Goal: Task Accomplishment & Management: Manage account settings

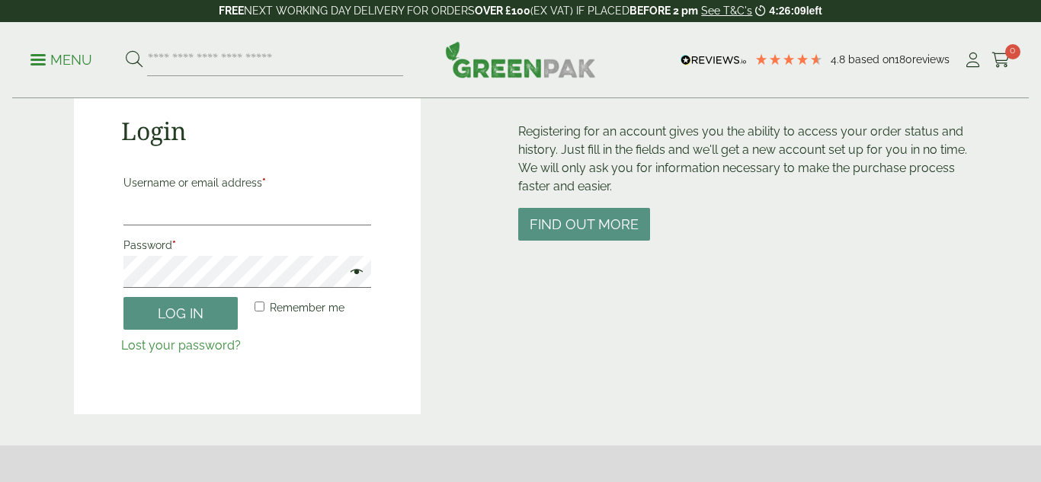
scroll to position [171, 0]
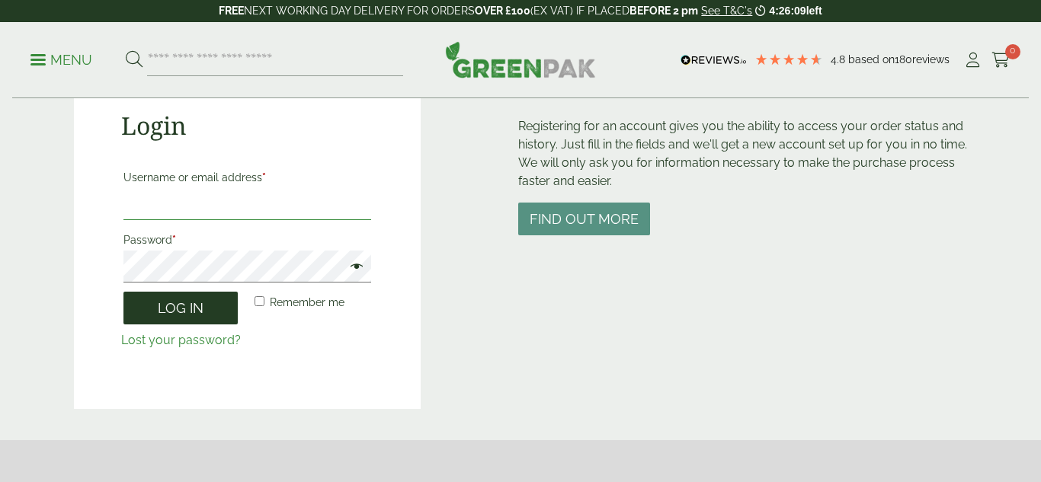
type input "**********"
click at [219, 305] on button "Log in" at bounding box center [180, 308] width 114 height 33
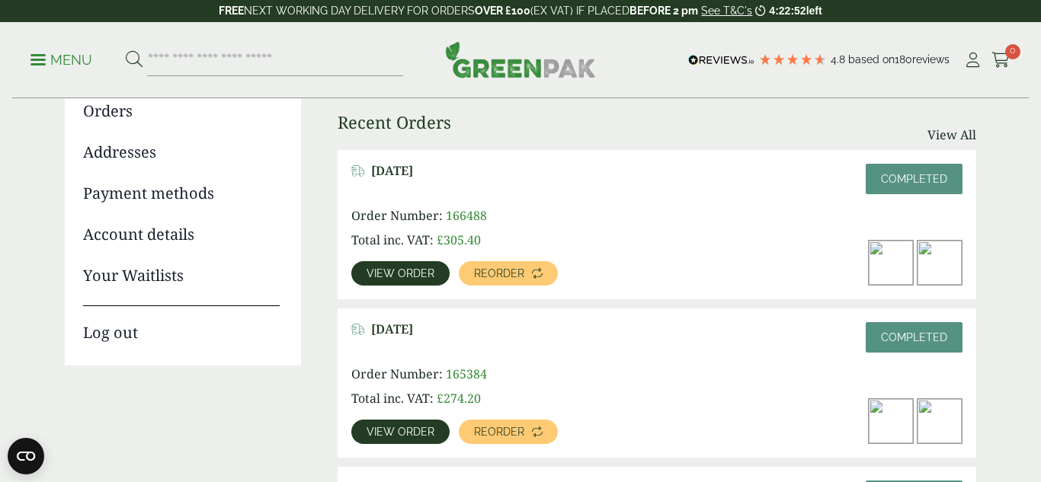
click at [115, 331] on link "Log out" at bounding box center [181, 324] width 197 height 39
